Goal: Find contact information: Find contact information

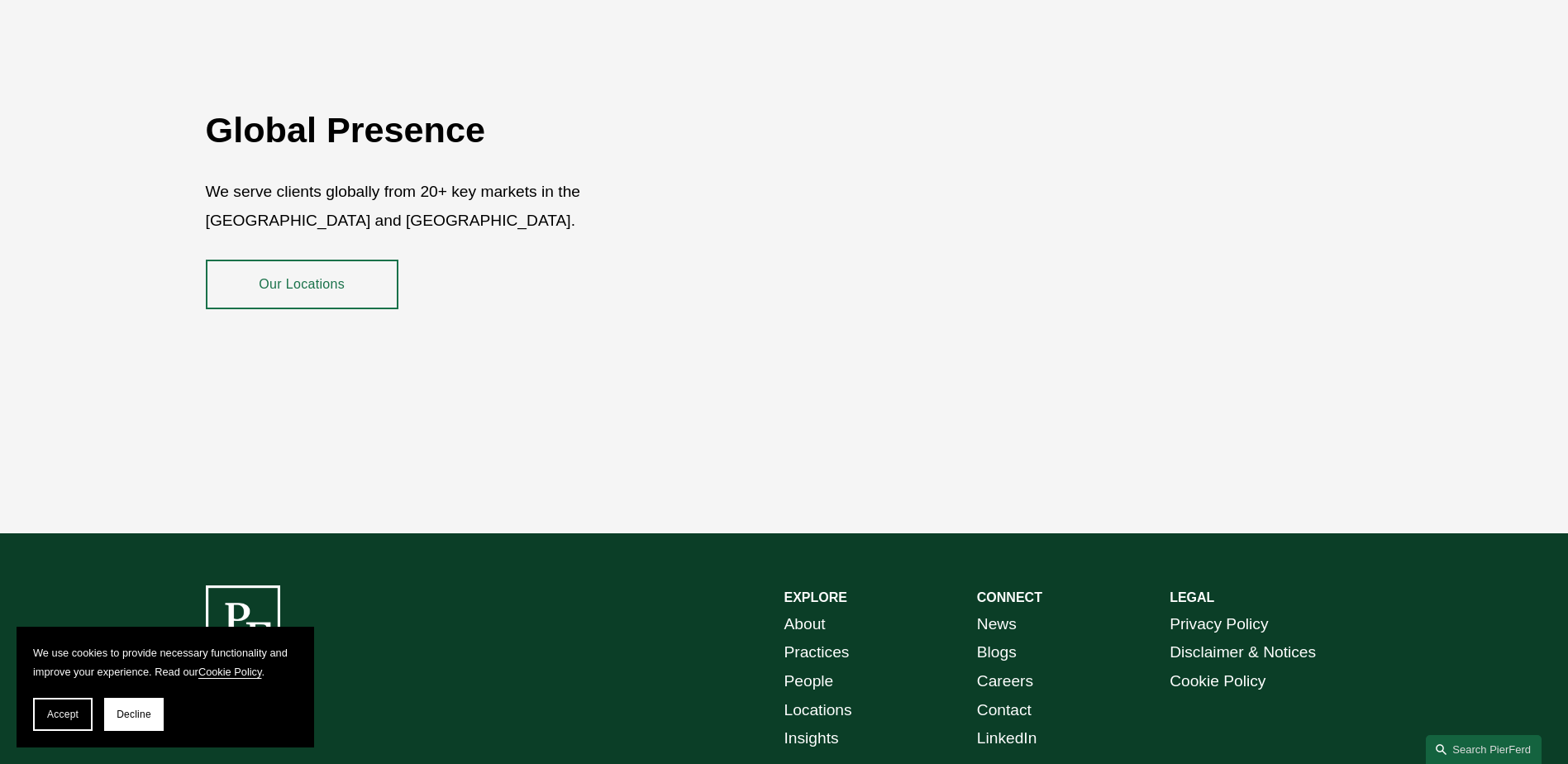
scroll to position [3024, 0]
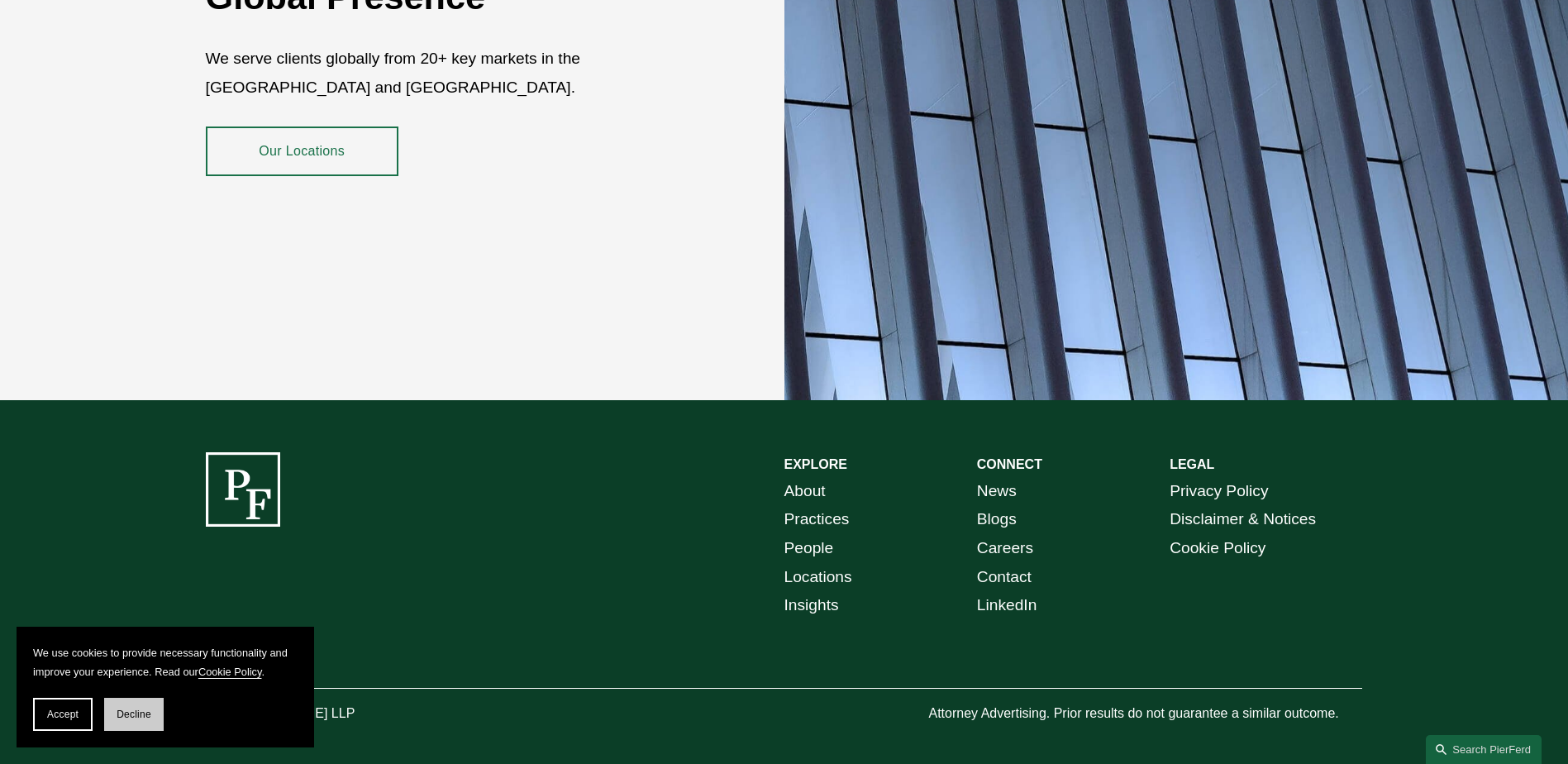
click at [138, 717] on span "Decline" at bounding box center [134, 714] width 35 height 11
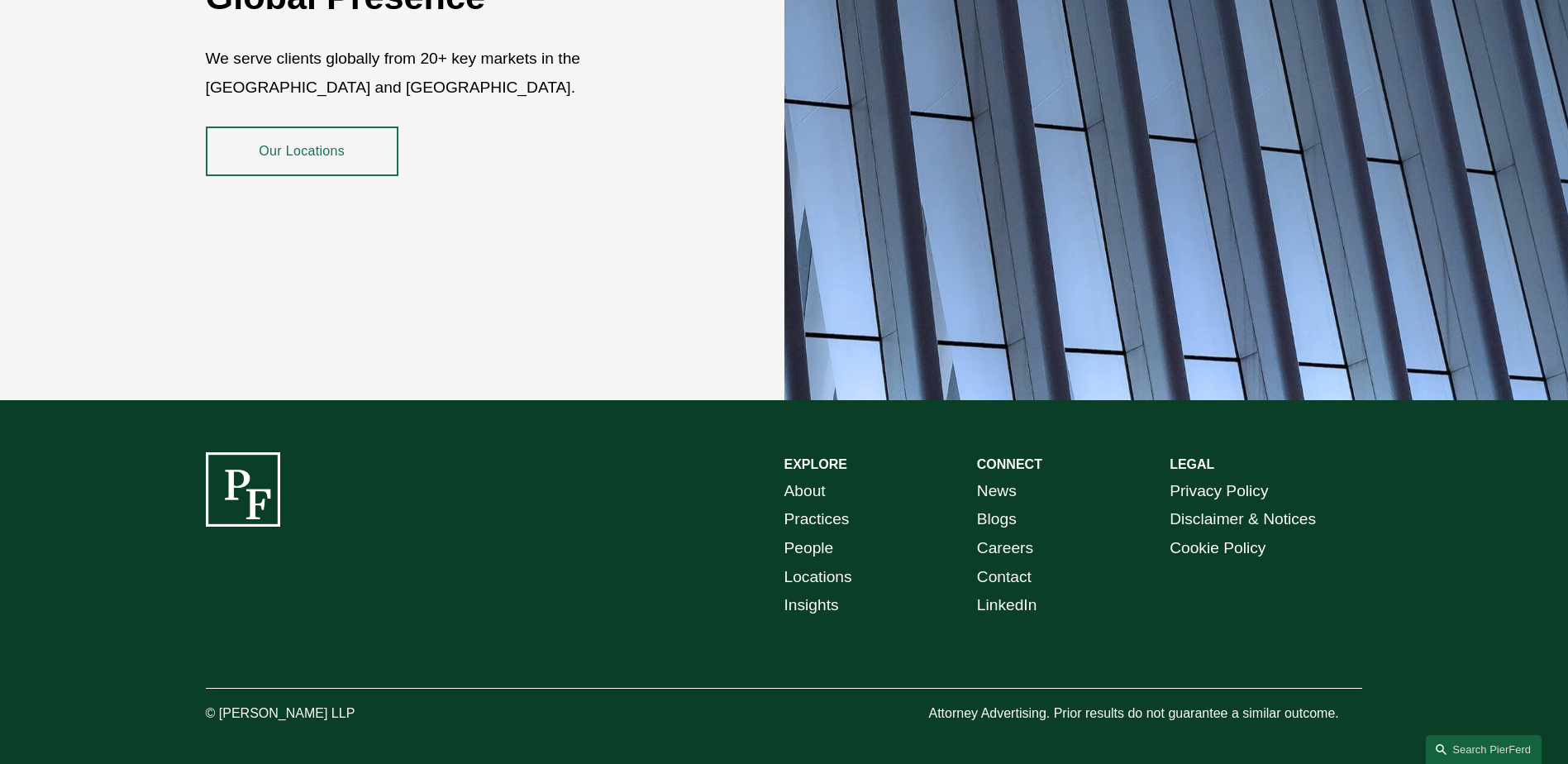
click at [1004, 565] on link "Contact" at bounding box center [1004, 577] width 54 height 29
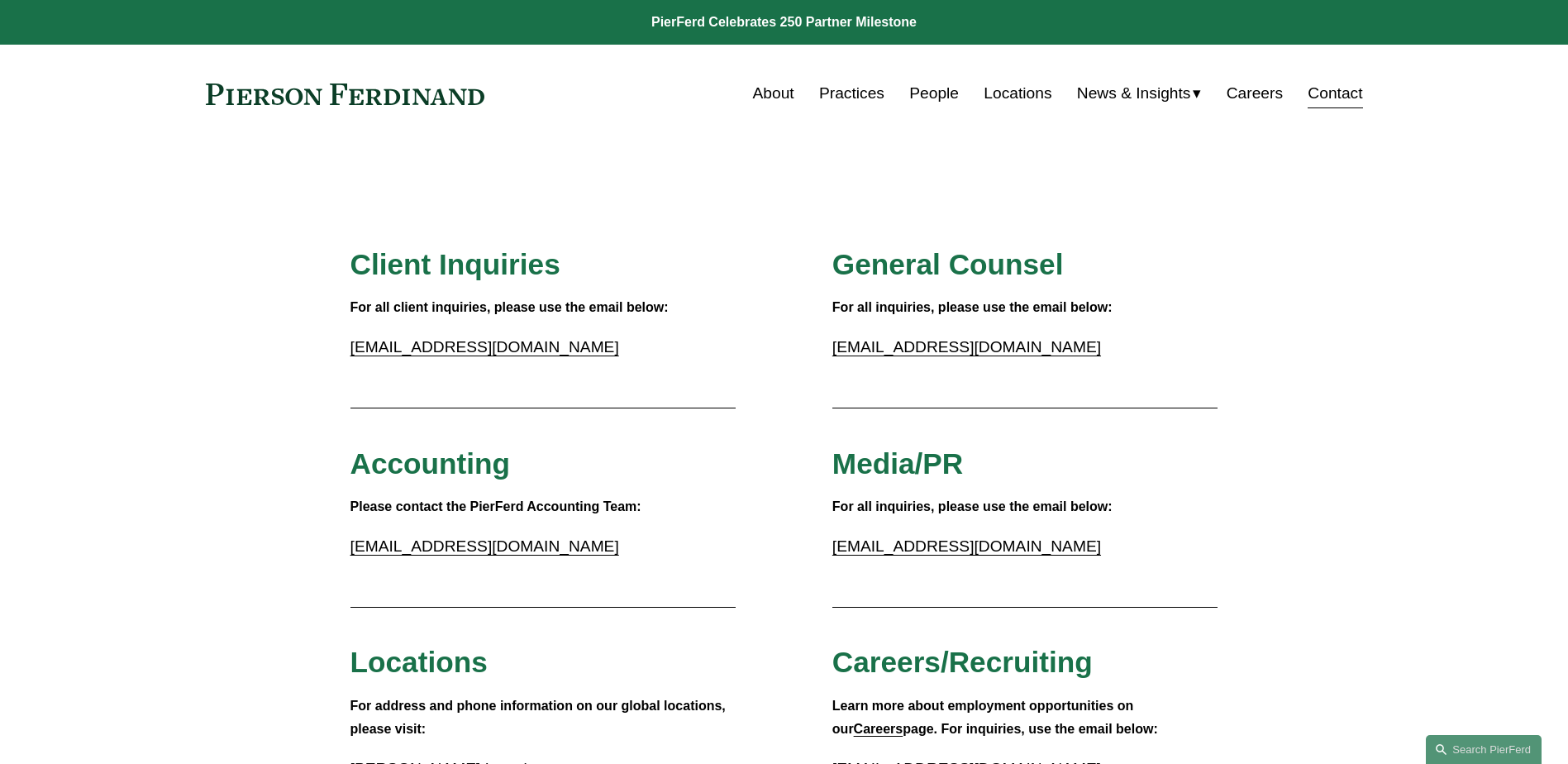
click at [1002, 88] on link "Locations" at bounding box center [1017, 94] width 68 height 32
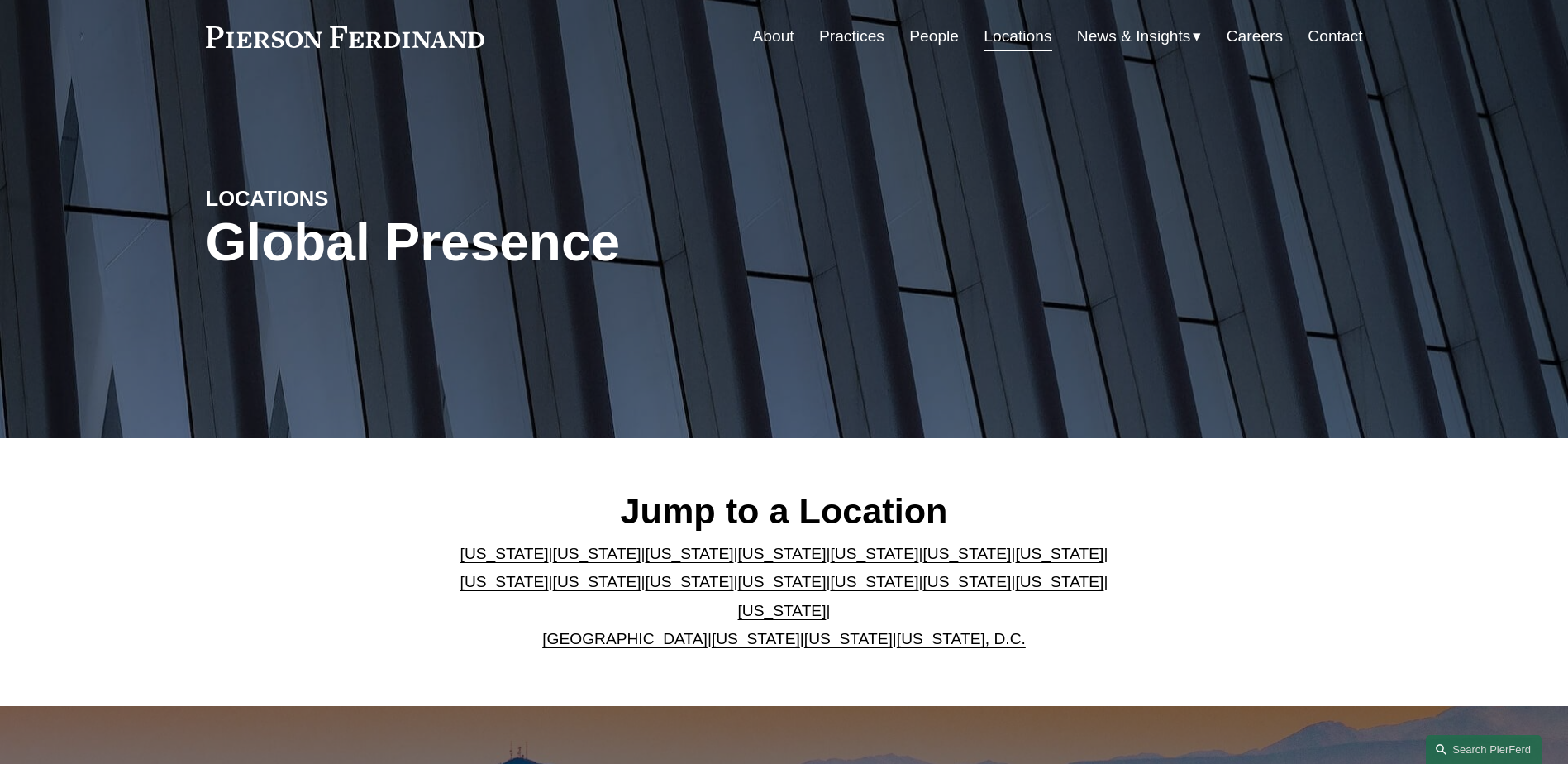
scroll to position [83, 0]
